Goal: Transaction & Acquisition: Download file/media

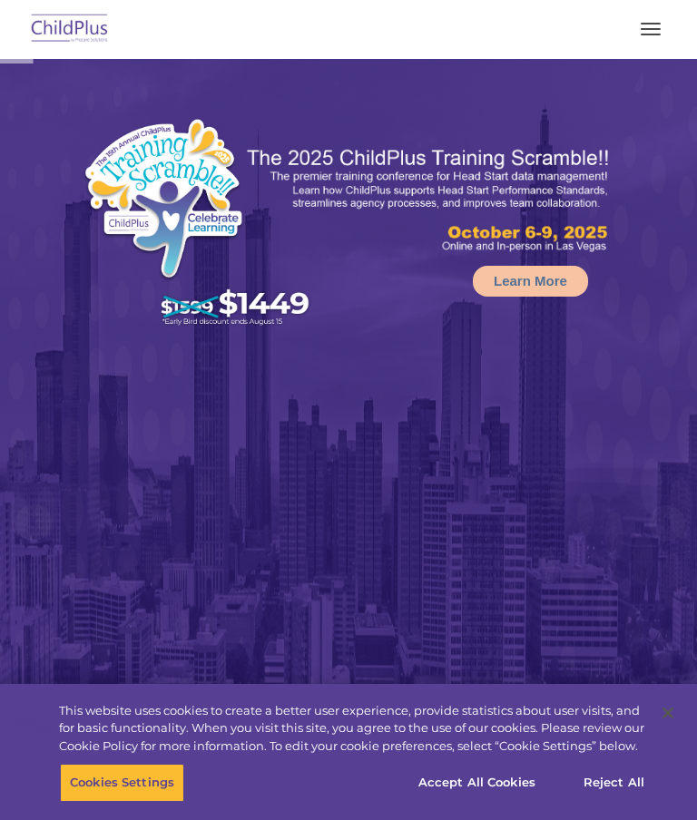
select select "MEDIUM"
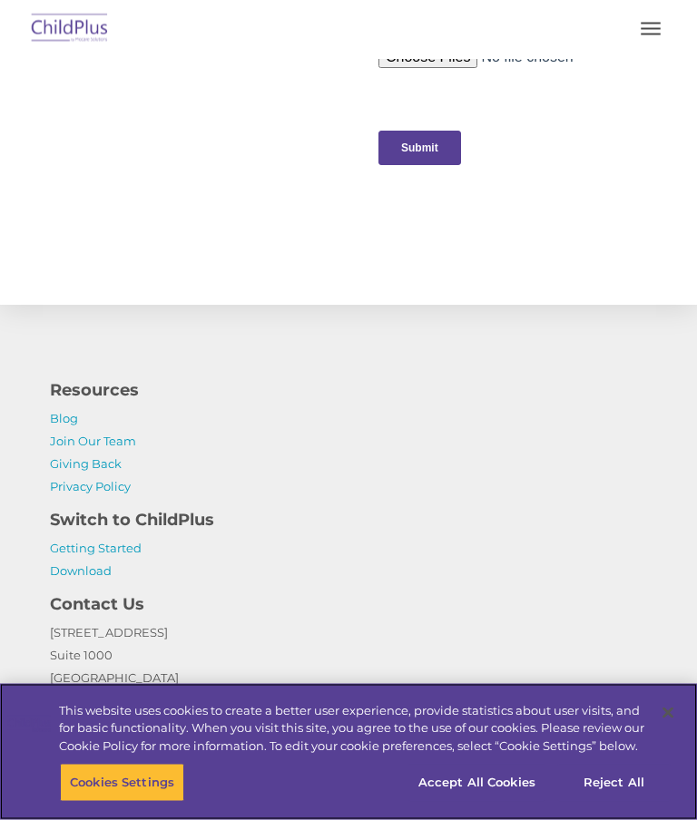
scroll to position [2575, 0]
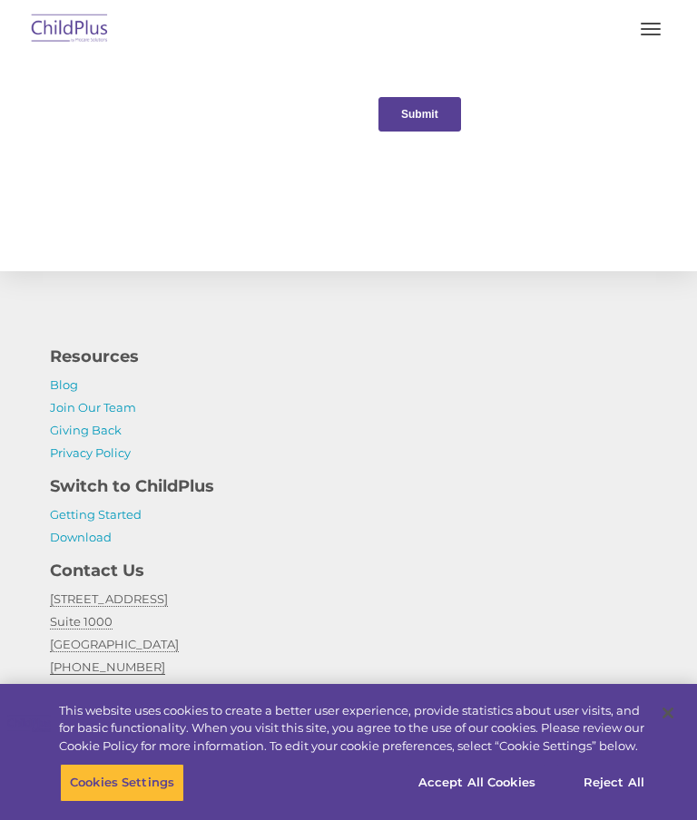
click at [82, 542] on link "Download" at bounding box center [81, 537] width 62 height 15
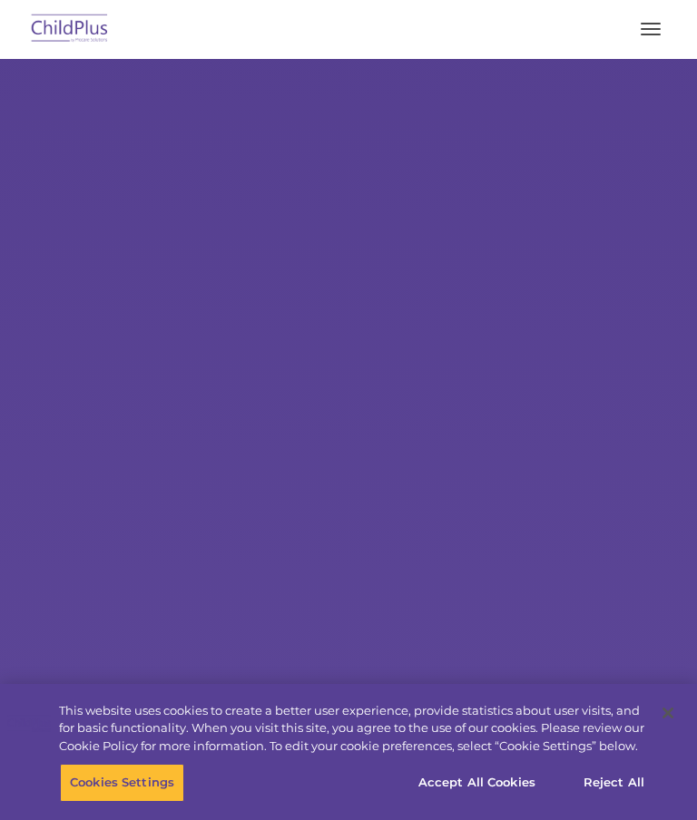
select select "MEDIUM"
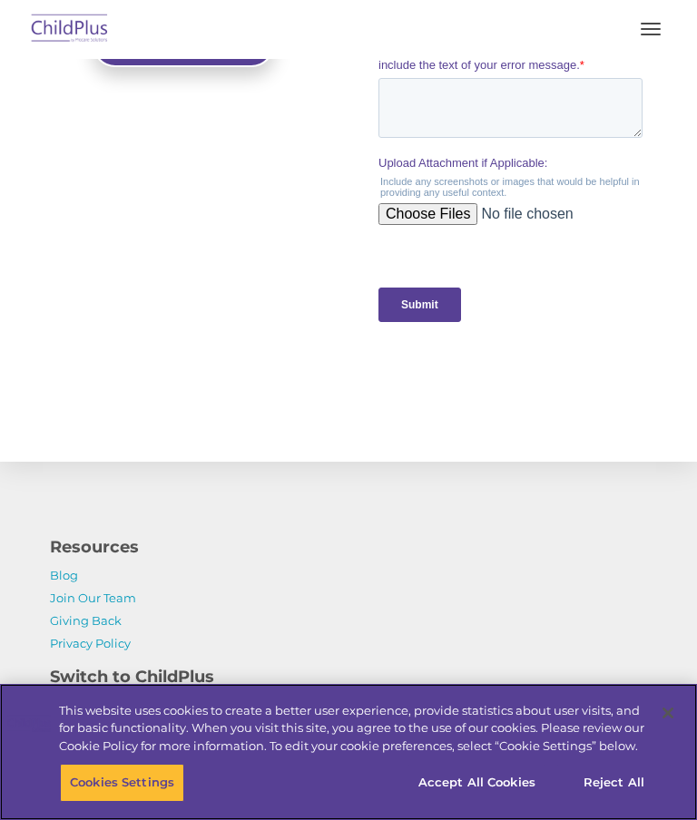
scroll to position [2575, 0]
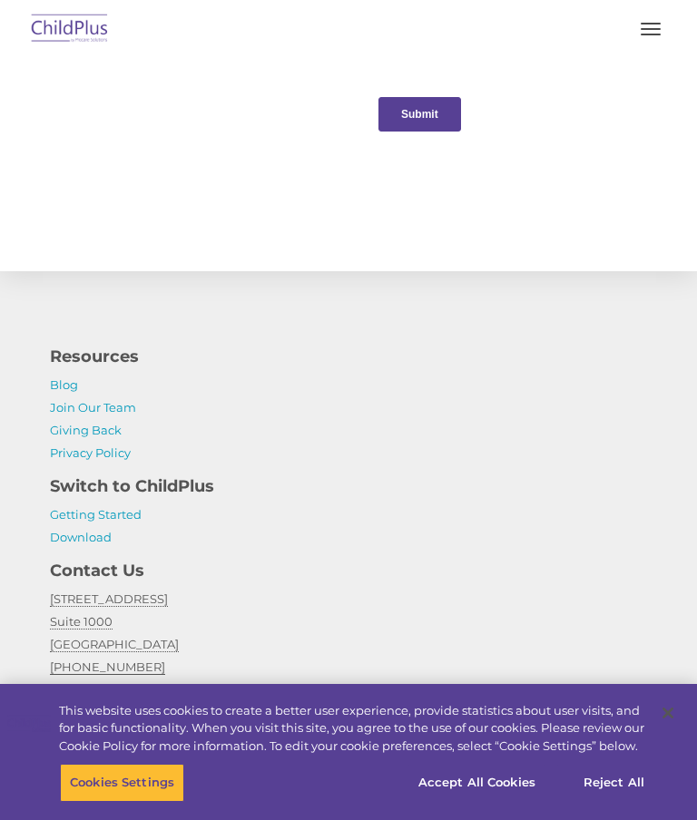
click at [73, 543] on link "Download" at bounding box center [81, 537] width 62 height 15
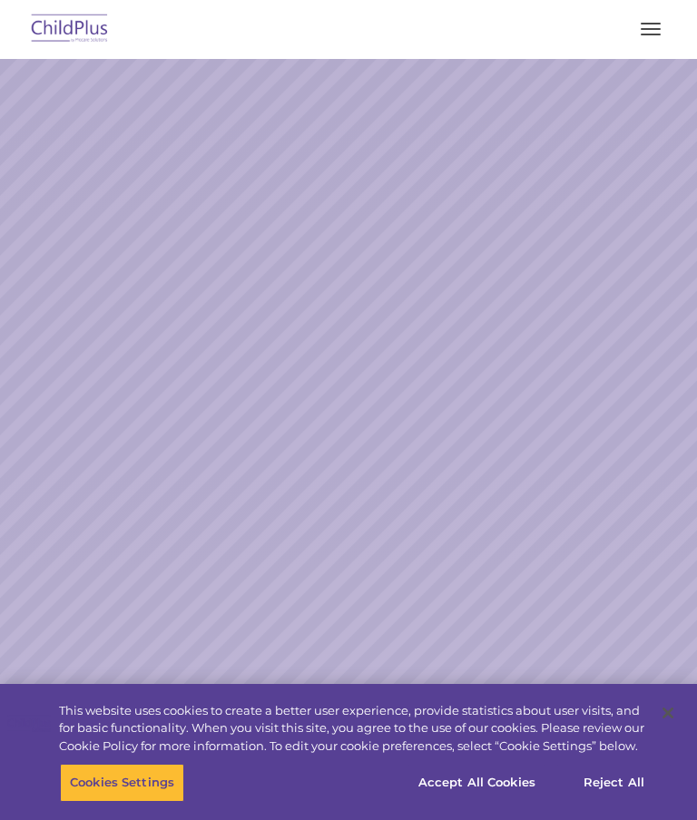
select select "MEDIUM"
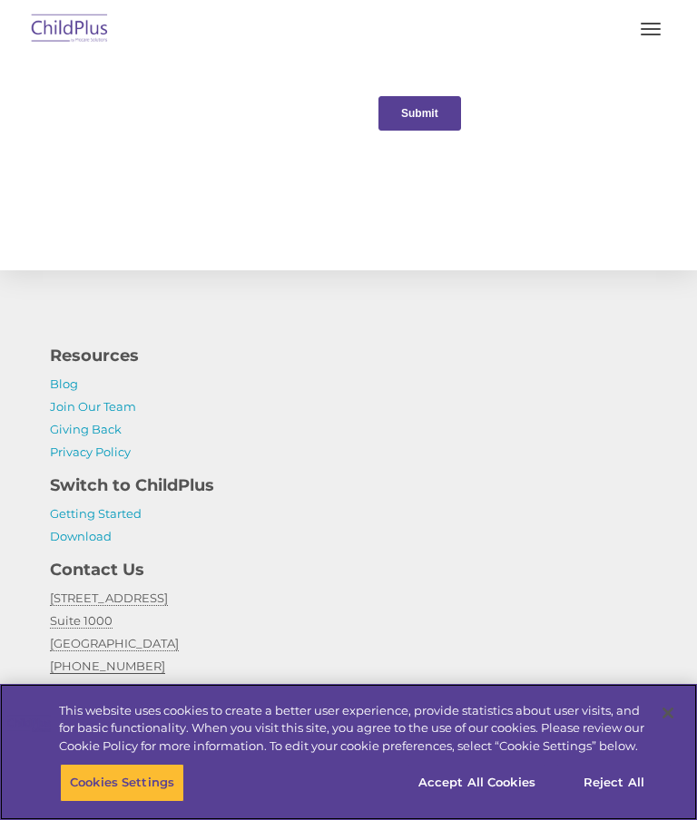
scroll to position [2575, 0]
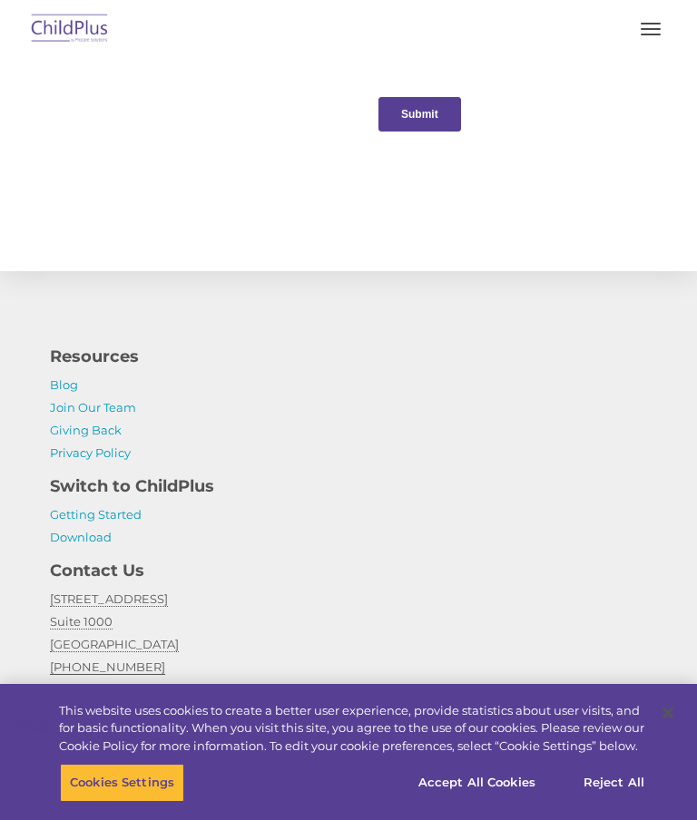
click at [78, 540] on link "Download" at bounding box center [81, 537] width 62 height 15
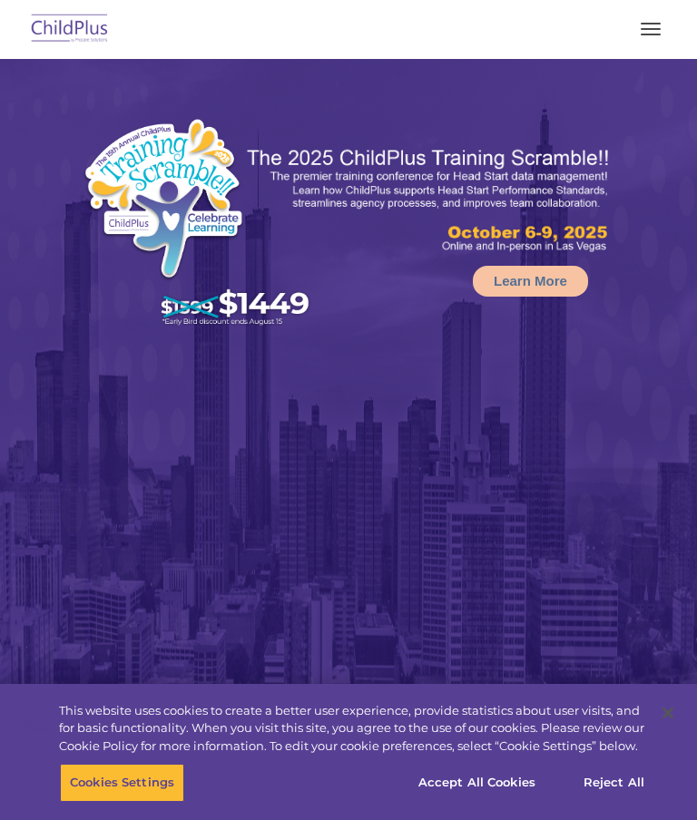
select select "MEDIUM"
